Goal: Task Accomplishment & Management: Complete application form

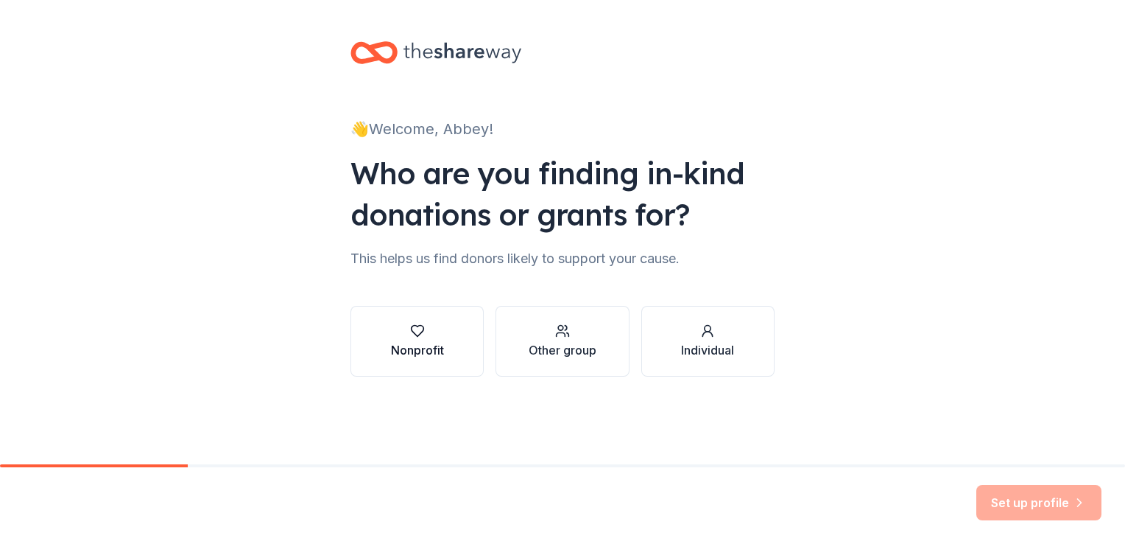
click at [415, 324] on icon "button" at bounding box center [417, 330] width 15 height 15
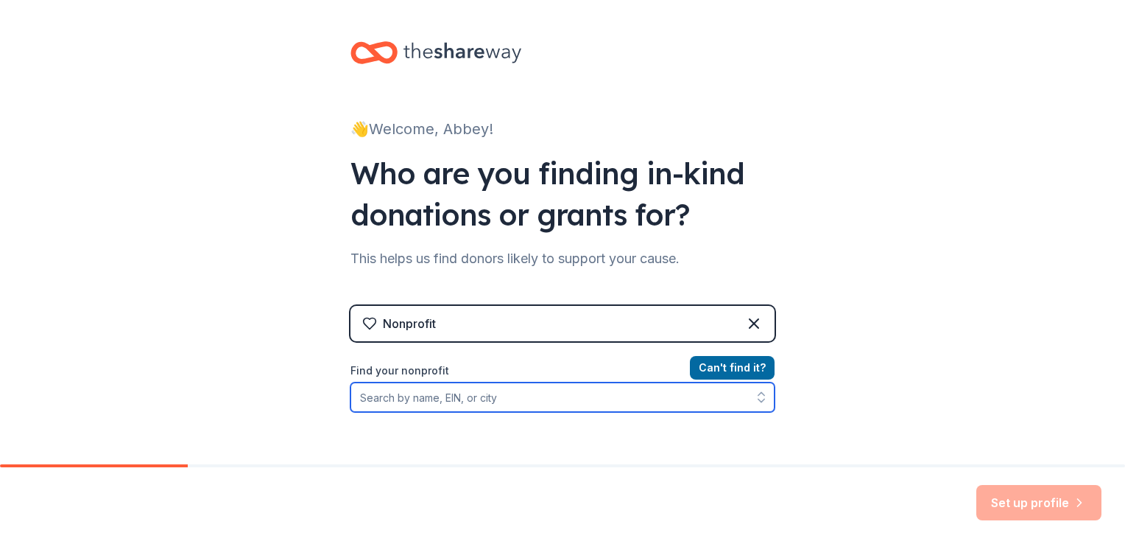
click at [457, 391] on input "Find your nonprofit" at bounding box center [563, 396] width 424 height 29
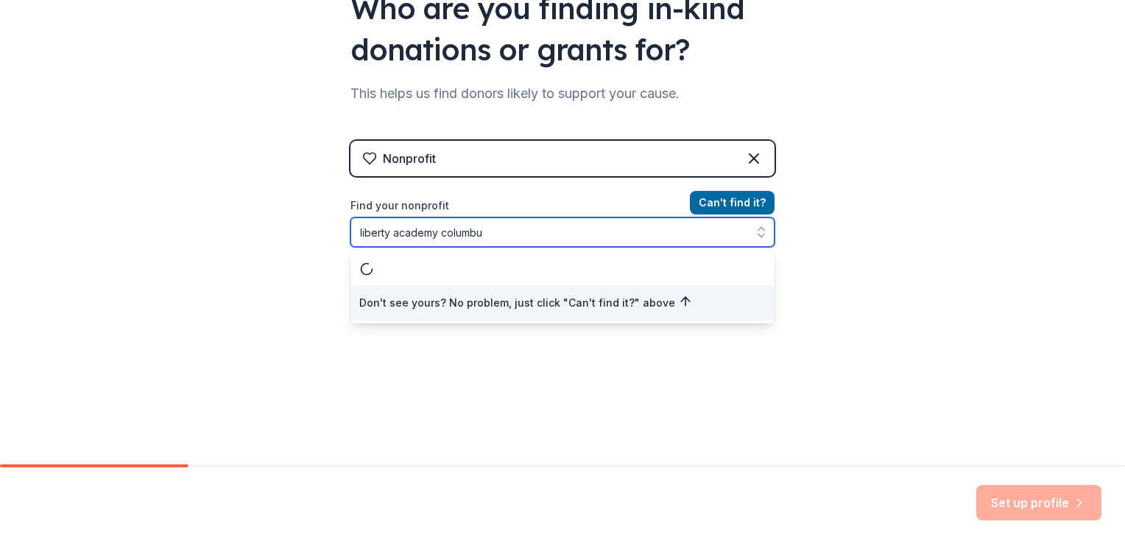
type input "liberty academy [GEOGRAPHIC_DATA]"
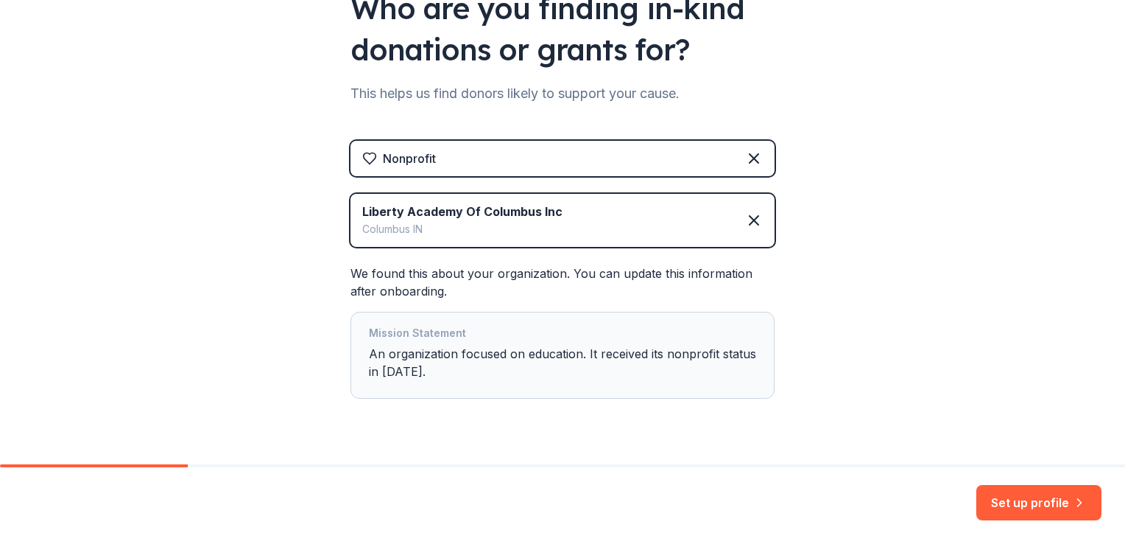
scroll to position [199, 0]
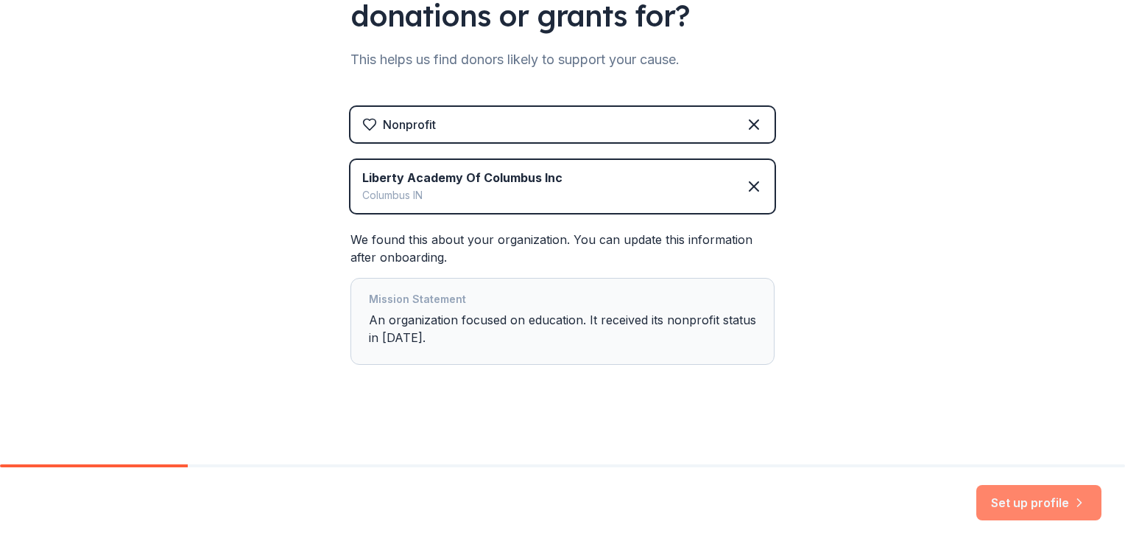
click at [1016, 514] on button "Set up profile" at bounding box center [1039, 502] width 125 height 35
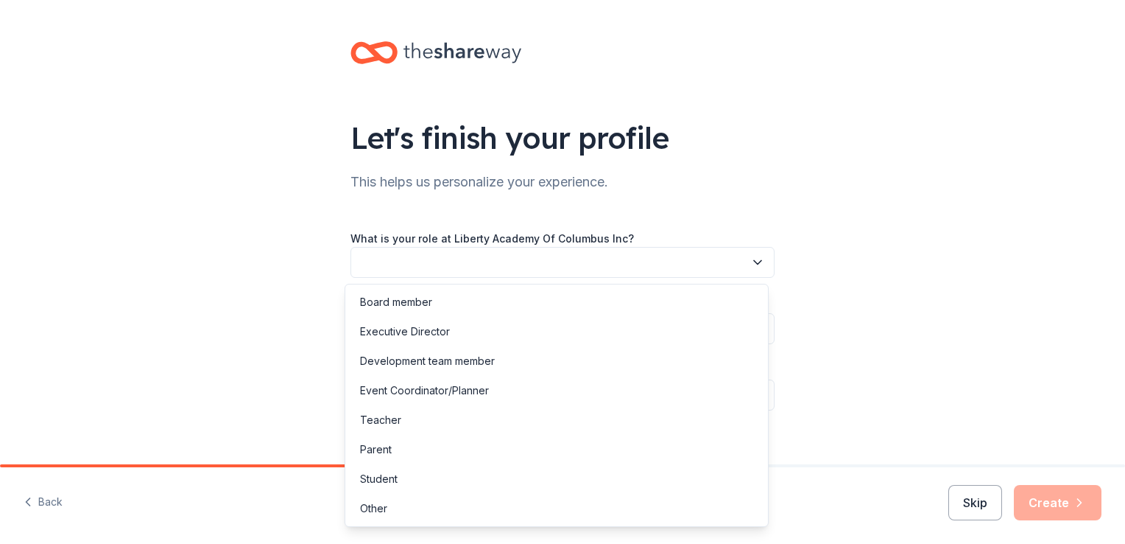
click at [695, 264] on button "button" at bounding box center [563, 262] width 424 height 31
click at [476, 395] on div "Event Coordinator/Planner" at bounding box center [424, 390] width 129 height 18
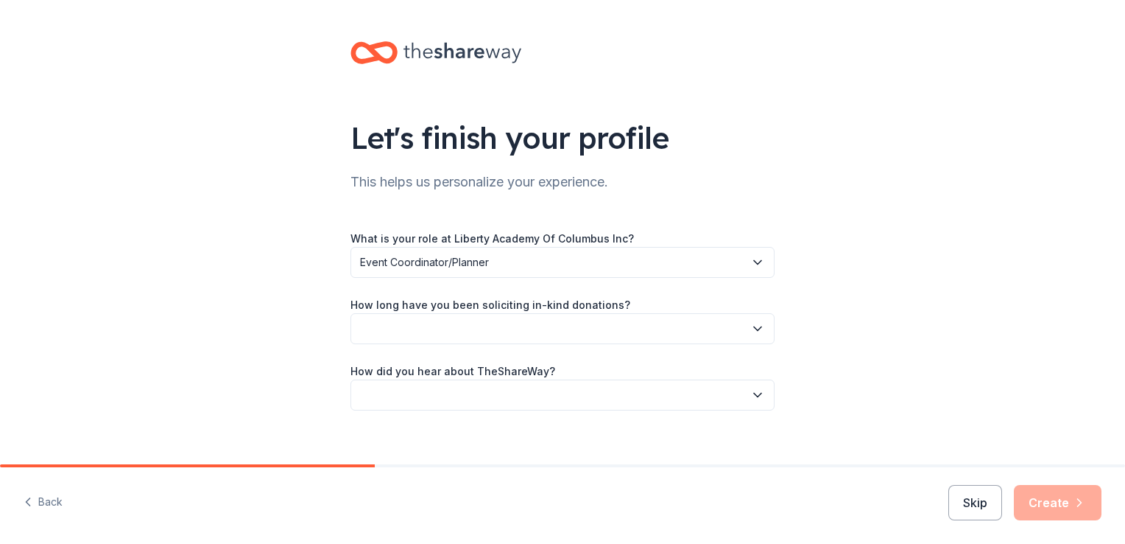
click at [468, 328] on button "button" at bounding box center [563, 328] width 424 height 31
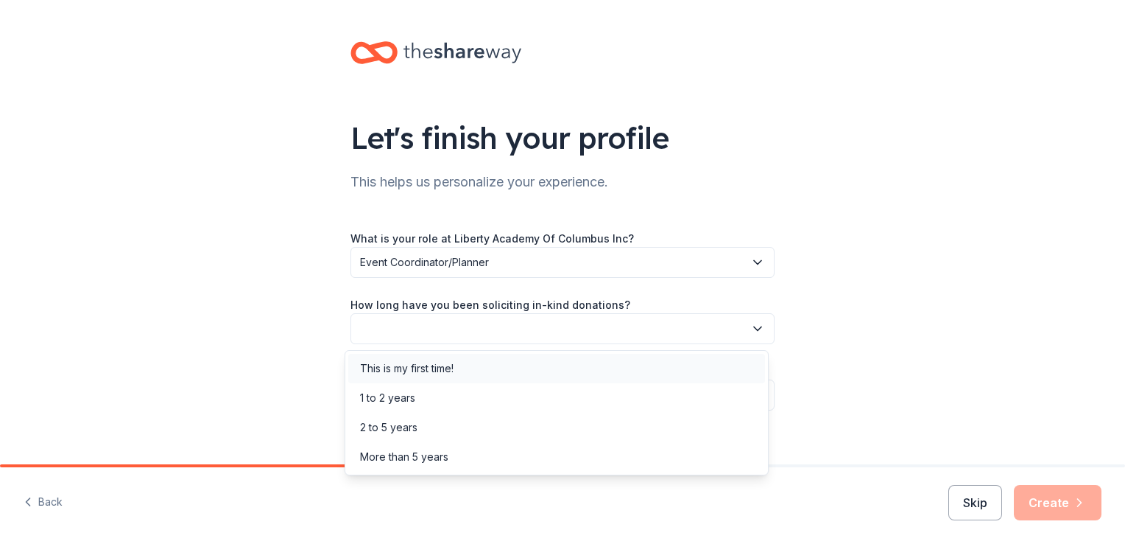
click at [454, 370] on div "This is my first time!" at bounding box center [407, 368] width 94 height 18
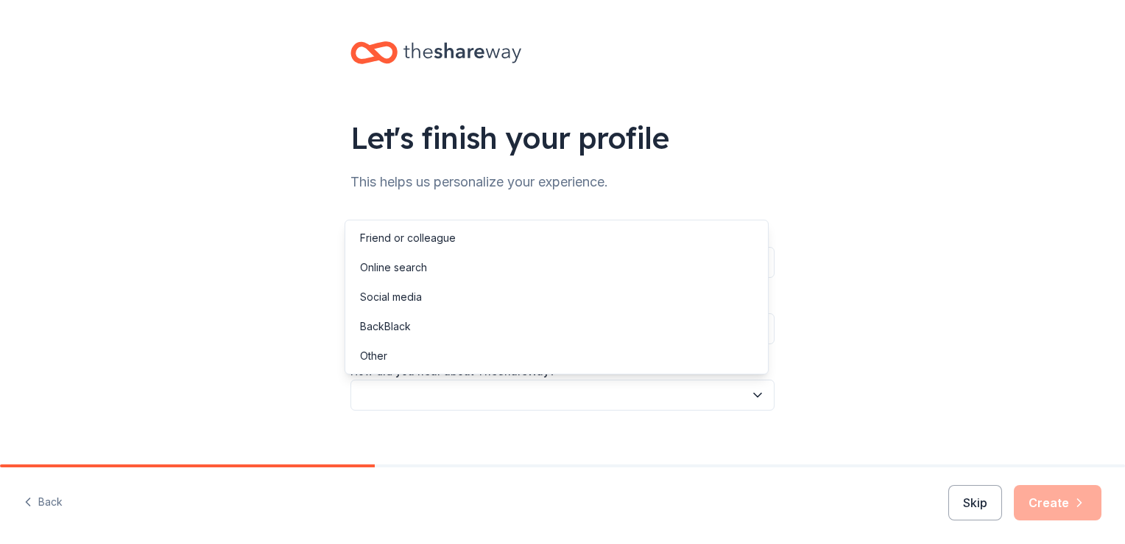
click at [454, 390] on button "button" at bounding box center [563, 394] width 424 height 31
click at [442, 356] on div "Other" at bounding box center [556, 355] width 417 height 29
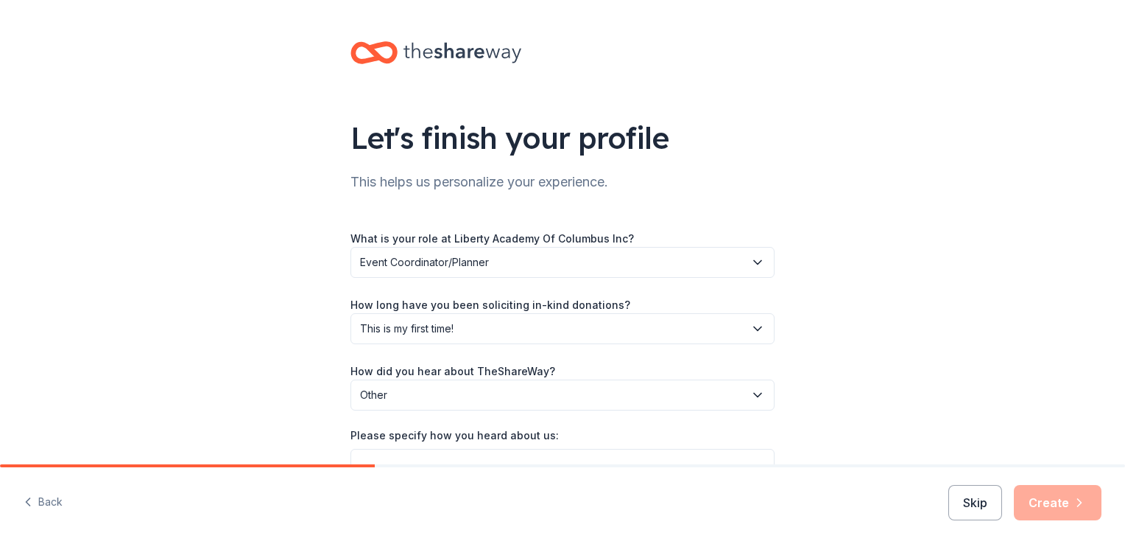
click at [708, 395] on span "Other" at bounding box center [552, 395] width 384 height 18
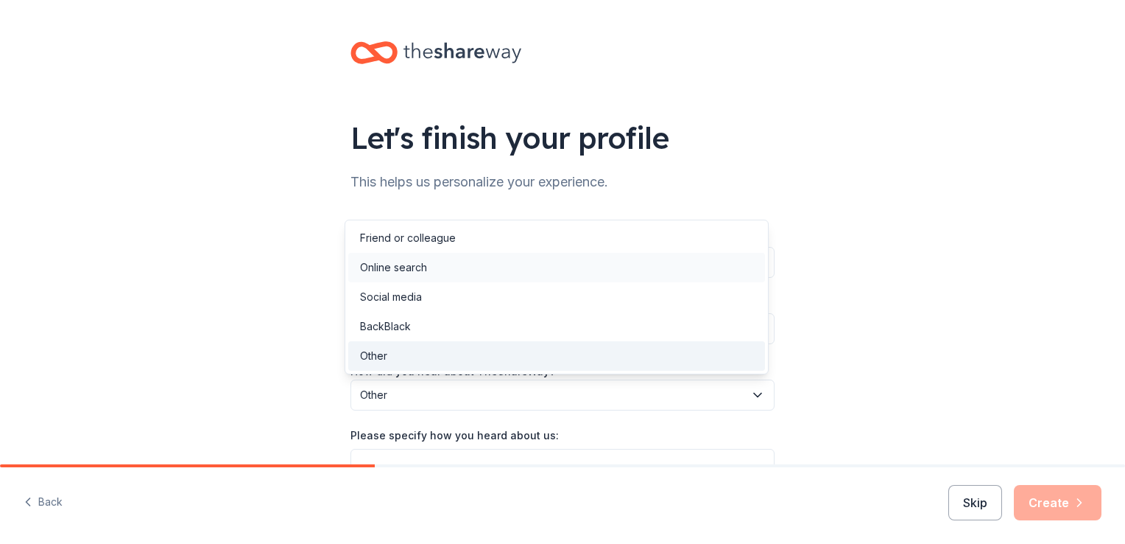
click at [651, 269] on div "Online search" at bounding box center [556, 267] width 417 height 29
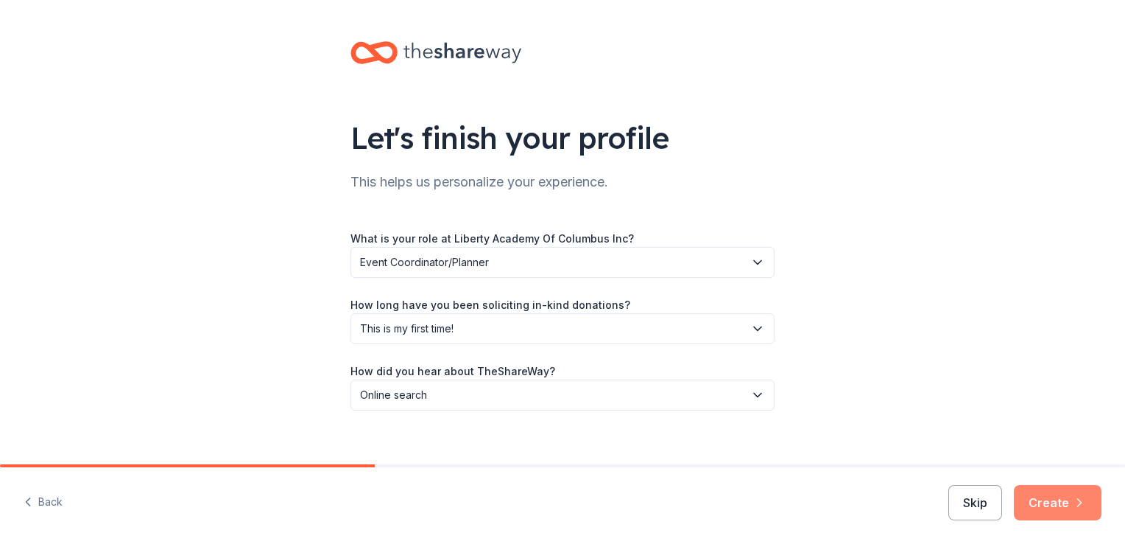
click at [1048, 499] on button "Create" at bounding box center [1058, 502] width 88 height 35
click at [1048, 499] on div "Skip Create" at bounding box center [1025, 502] width 153 height 35
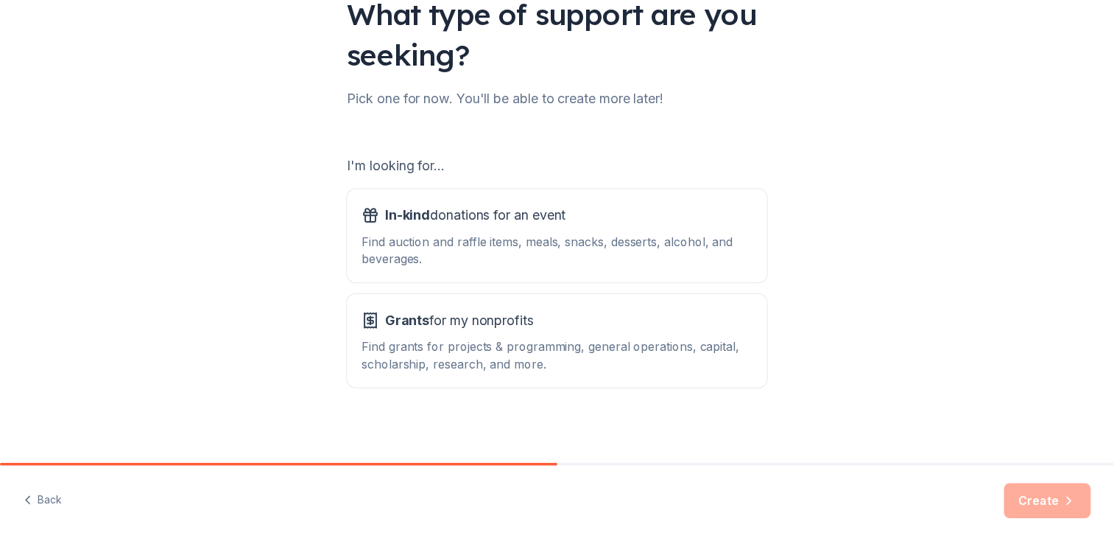
scroll to position [130, 0]
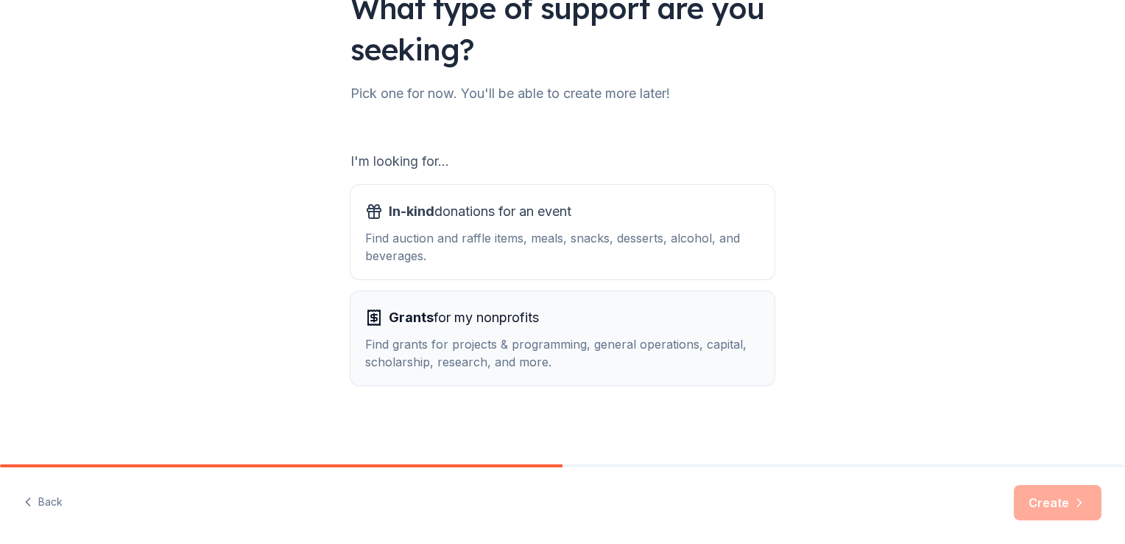
click at [468, 330] on div "Grants for my nonprofits Find grants for projects & programming, general operat…" at bounding box center [562, 338] width 395 height 65
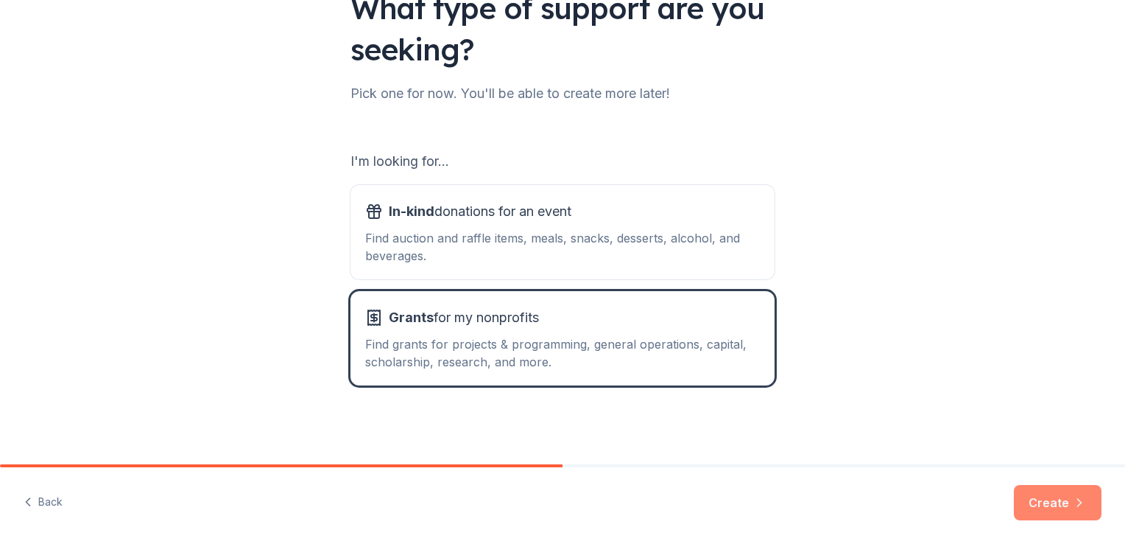
click at [1034, 502] on button "Create" at bounding box center [1058, 502] width 88 height 35
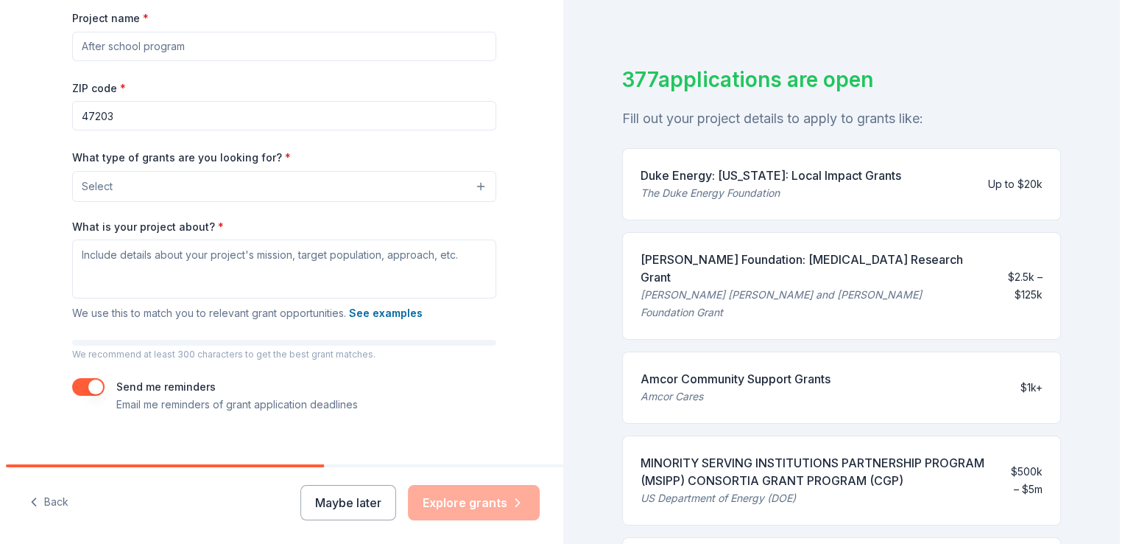
scroll to position [224, 0]
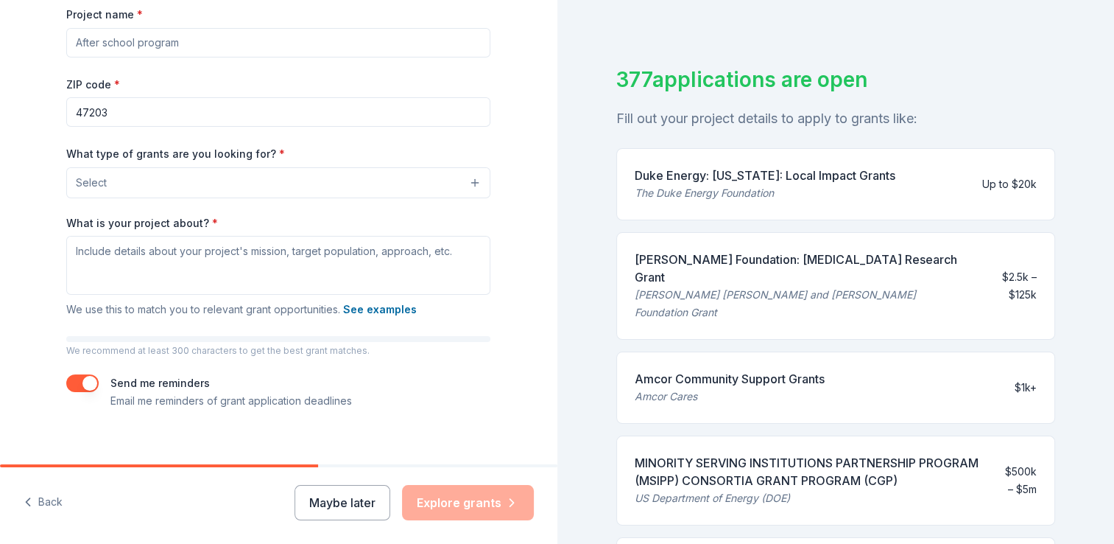
click at [474, 184] on button "Select" at bounding box center [278, 182] width 424 height 31
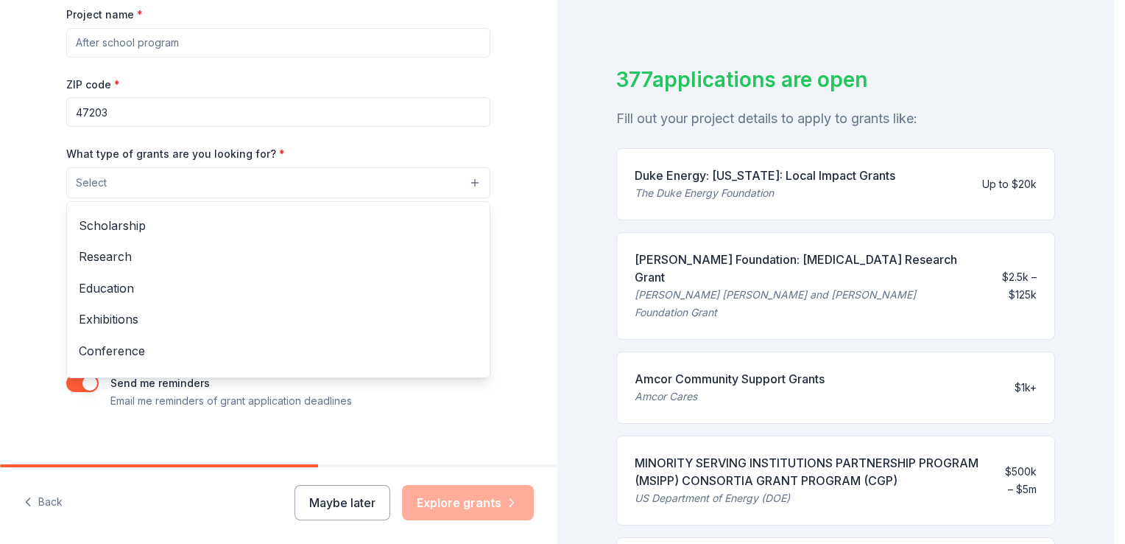
scroll to position [81, 0]
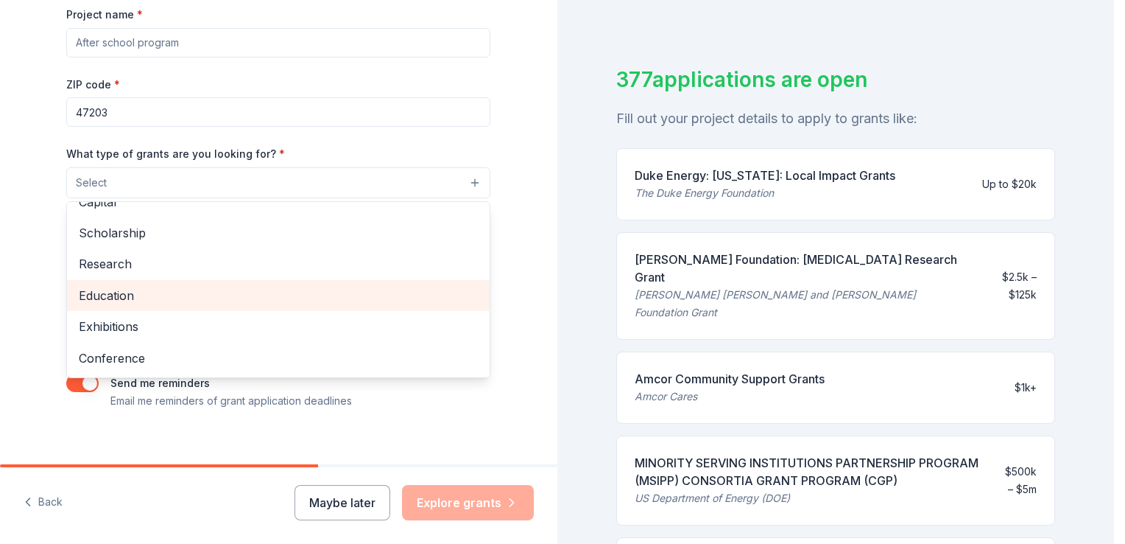
click at [328, 300] on span "Education" at bounding box center [278, 295] width 399 height 19
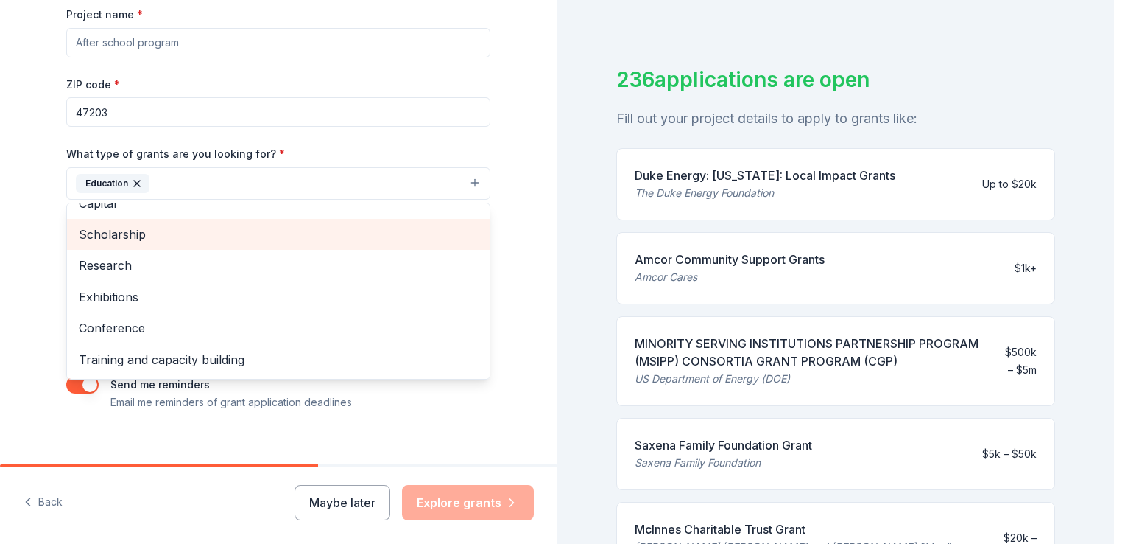
click at [396, 236] on span "Scholarship" at bounding box center [278, 234] width 399 height 19
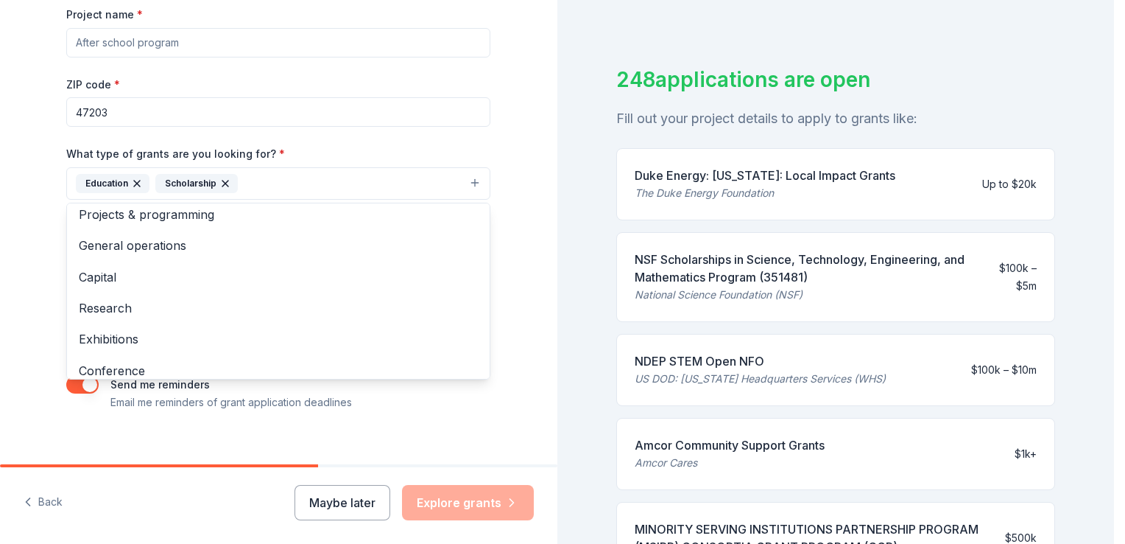
scroll to position [0, 0]
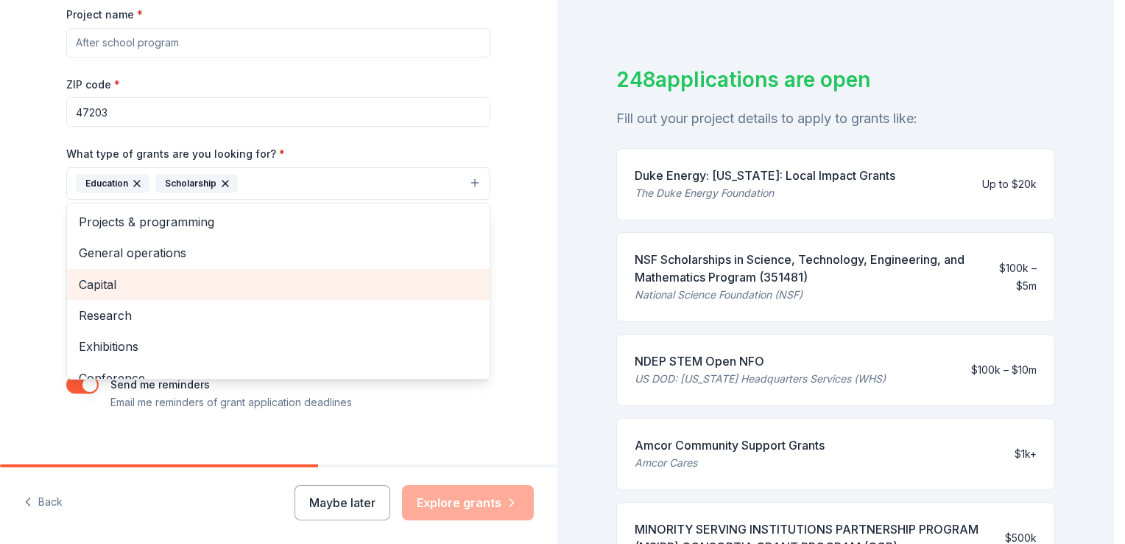
click at [360, 284] on span "Capital" at bounding box center [278, 284] width 399 height 19
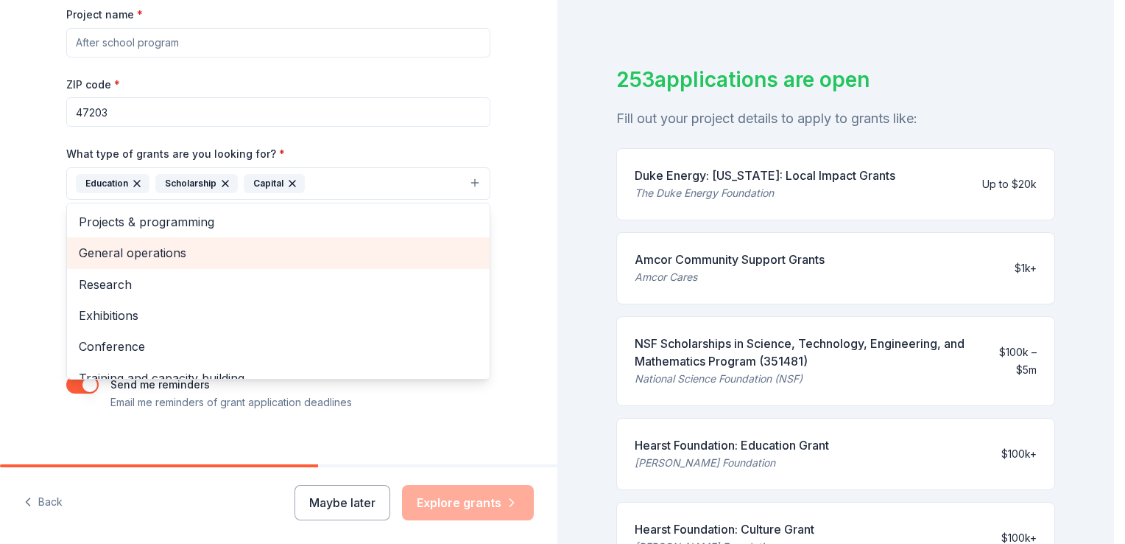
click at [366, 237] on div "General operations" at bounding box center [278, 252] width 423 height 31
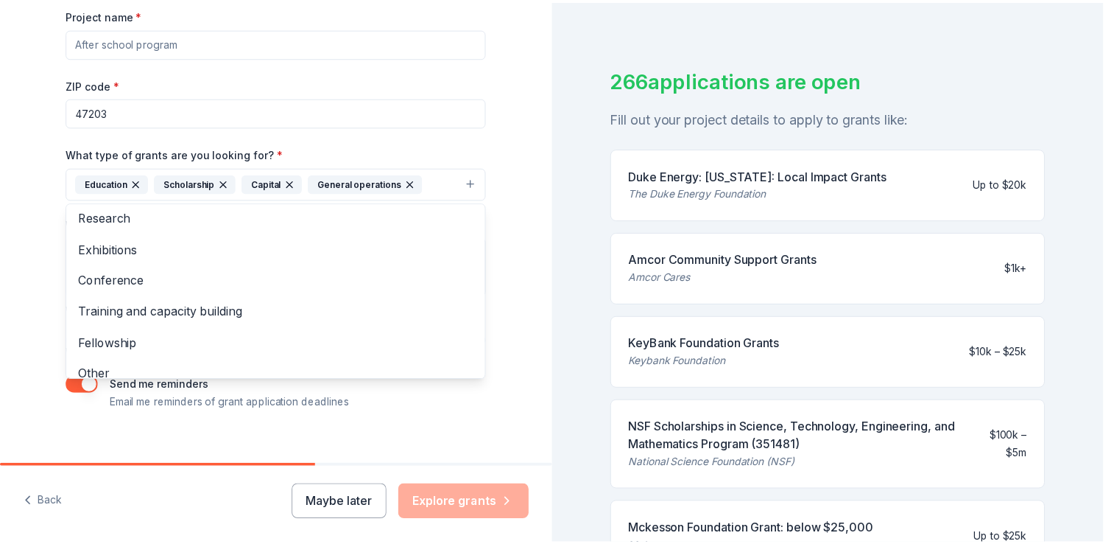
scroll to position [49, 0]
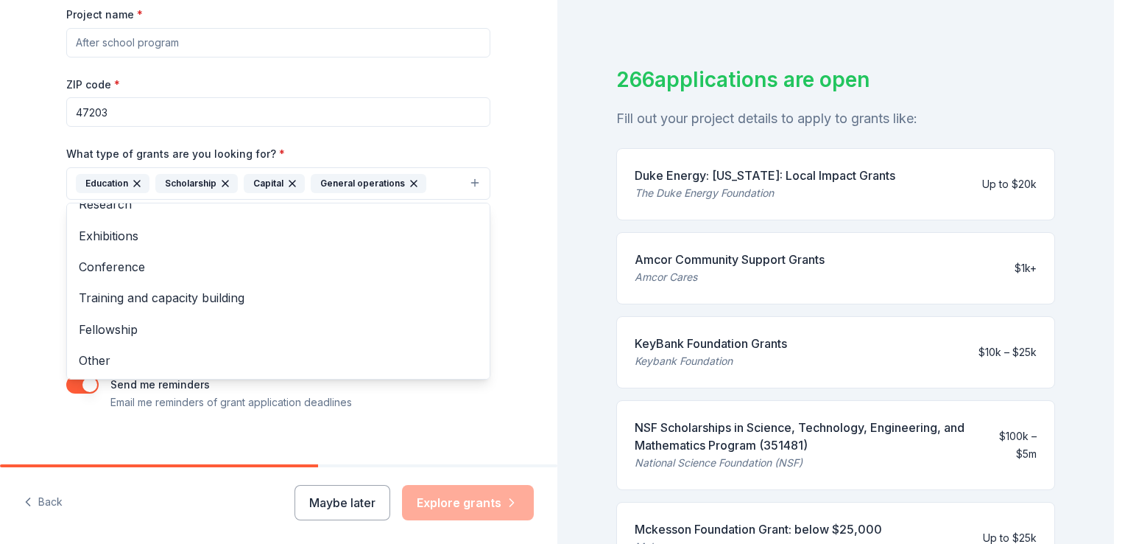
click at [482, 132] on div "Project name * ZIP code * 47203 What type of grants are you looking for? * Educ…" at bounding box center [278, 208] width 424 height 406
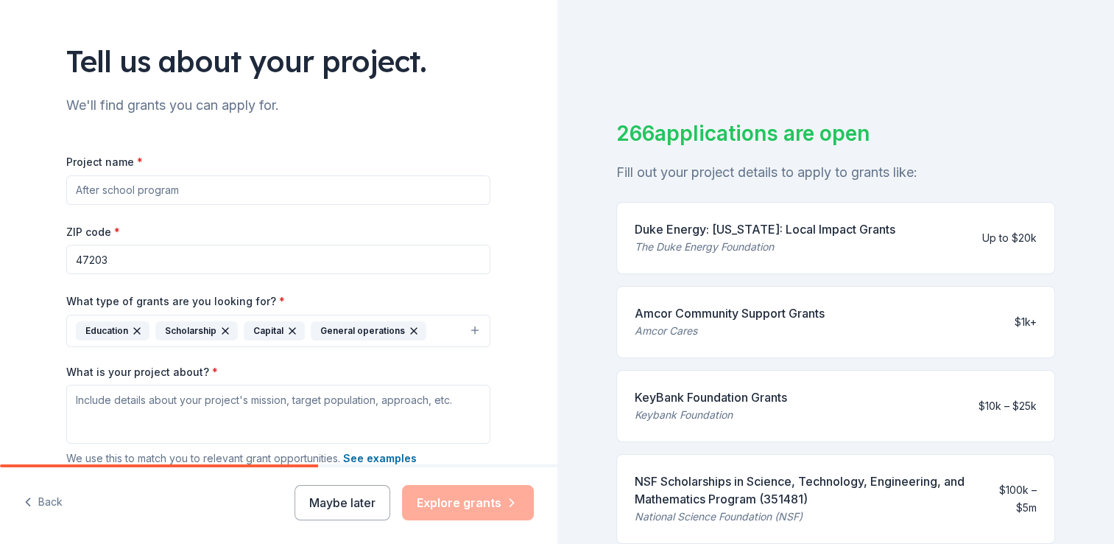
scroll to position [72, 0]
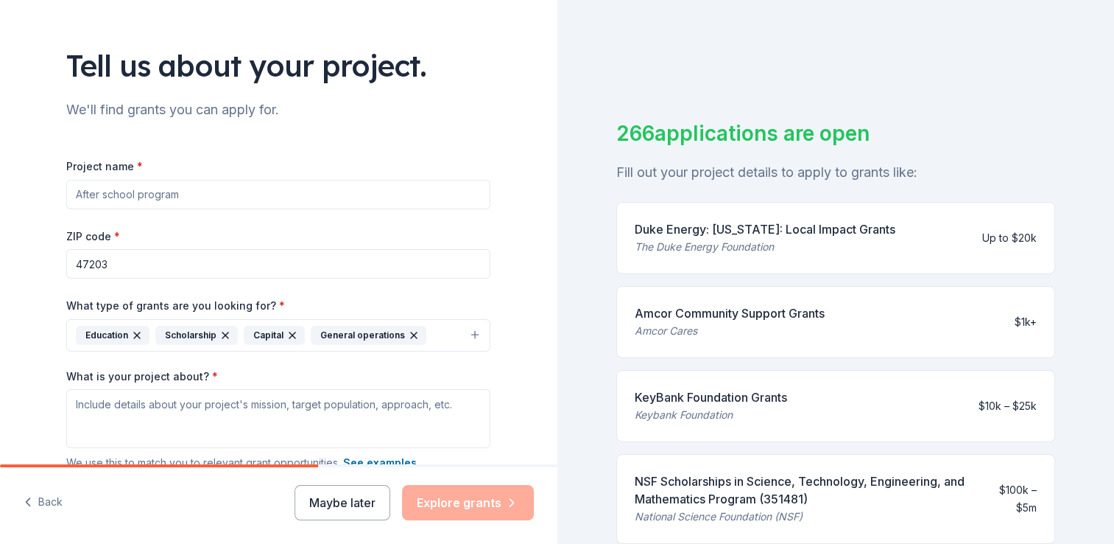
click at [221, 189] on input "Project name *" at bounding box center [278, 194] width 424 height 29
paste input "The Liberty Legacy Project"
type input "The Liberty Legacy Project"
click at [147, 252] on input "47203" at bounding box center [278, 263] width 424 height 29
type input "47201"
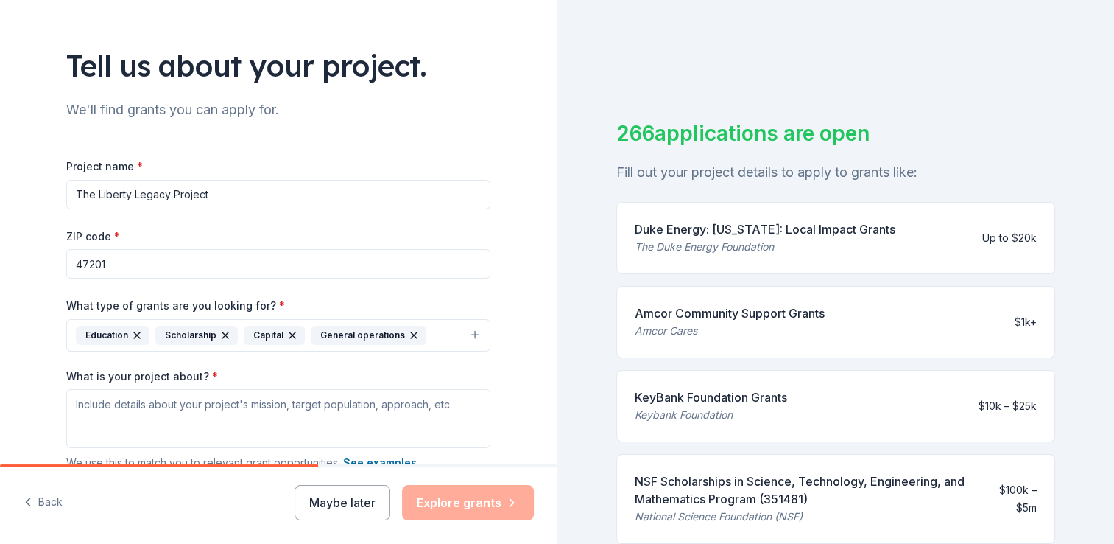
click at [35, 334] on div "Tell us about your project. We'll find grants you can apply for. Project name *…" at bounding box center [278, 281] width 557 height 706
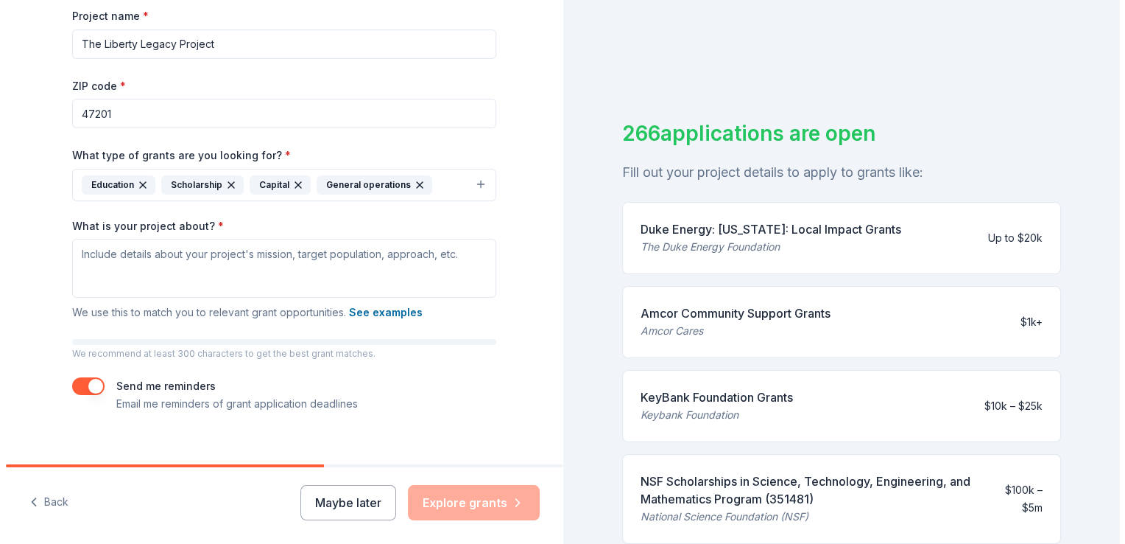
scroll to position [242, 0]
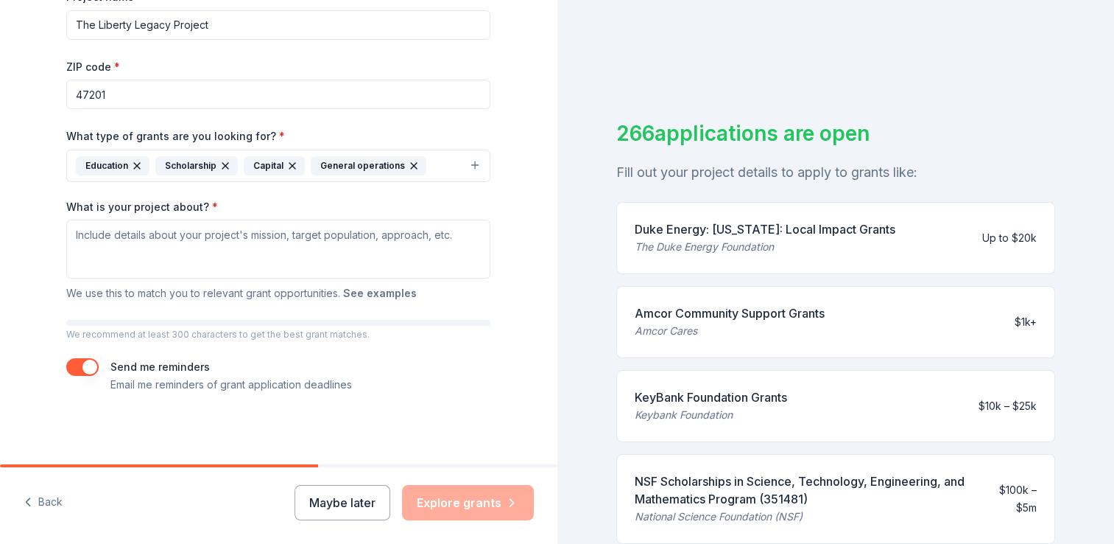
click at [375, 295] on button "See examples" at bounding box center [380, 293] width 74 height 18
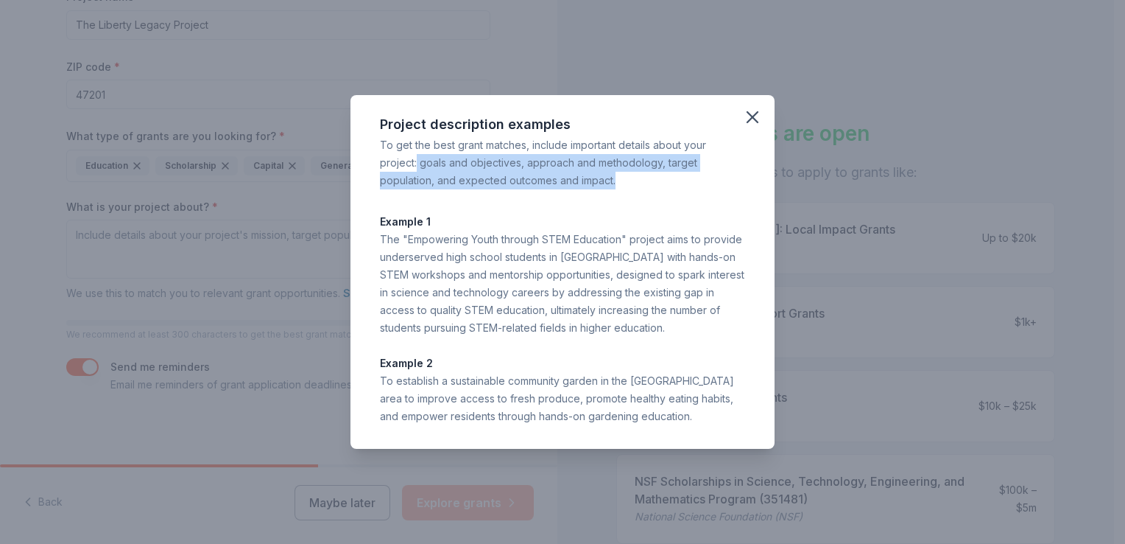
drag, startPoint x: 418, startPoint y: 164, endPoint x: 631, endPoint y: 185, distance: 213.8
click at [631, 185] on div "To get the best grant matches, include important details about your project: go…" at bounding box center [562, 162] width 365 height 53
drag, startPoint x: 631, startPoint y: 185, endPoint x: 576, endPoint y: 172, distance: 56.8
copy div "goals and objectives, approach and methodology, target population, and expected…"
